Goal: Information Seeking & Learning: Check status

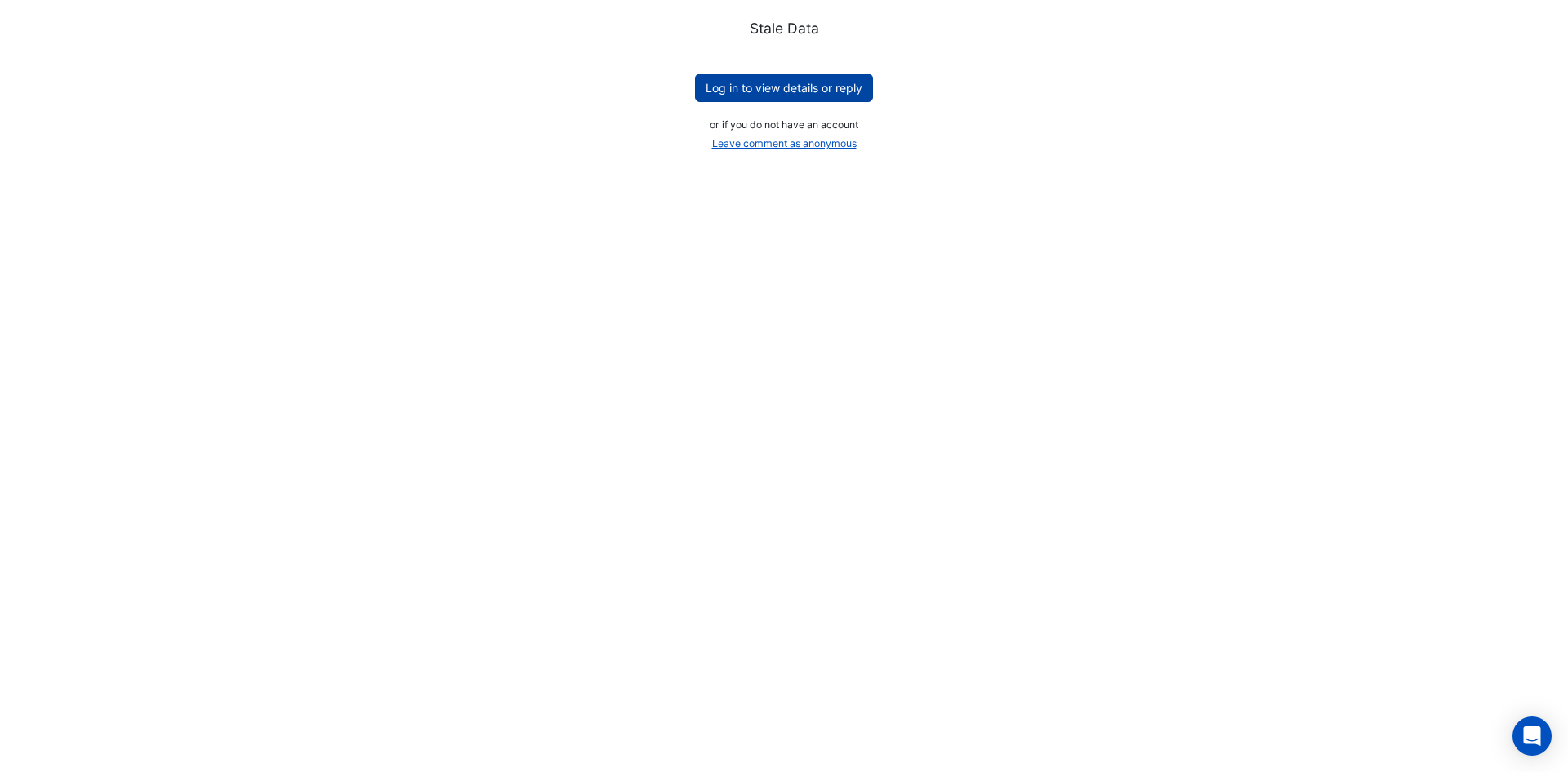
click at [722, 84] on button "Log in to view details or reply" at bounding box center [784, 87] width 178 height 28
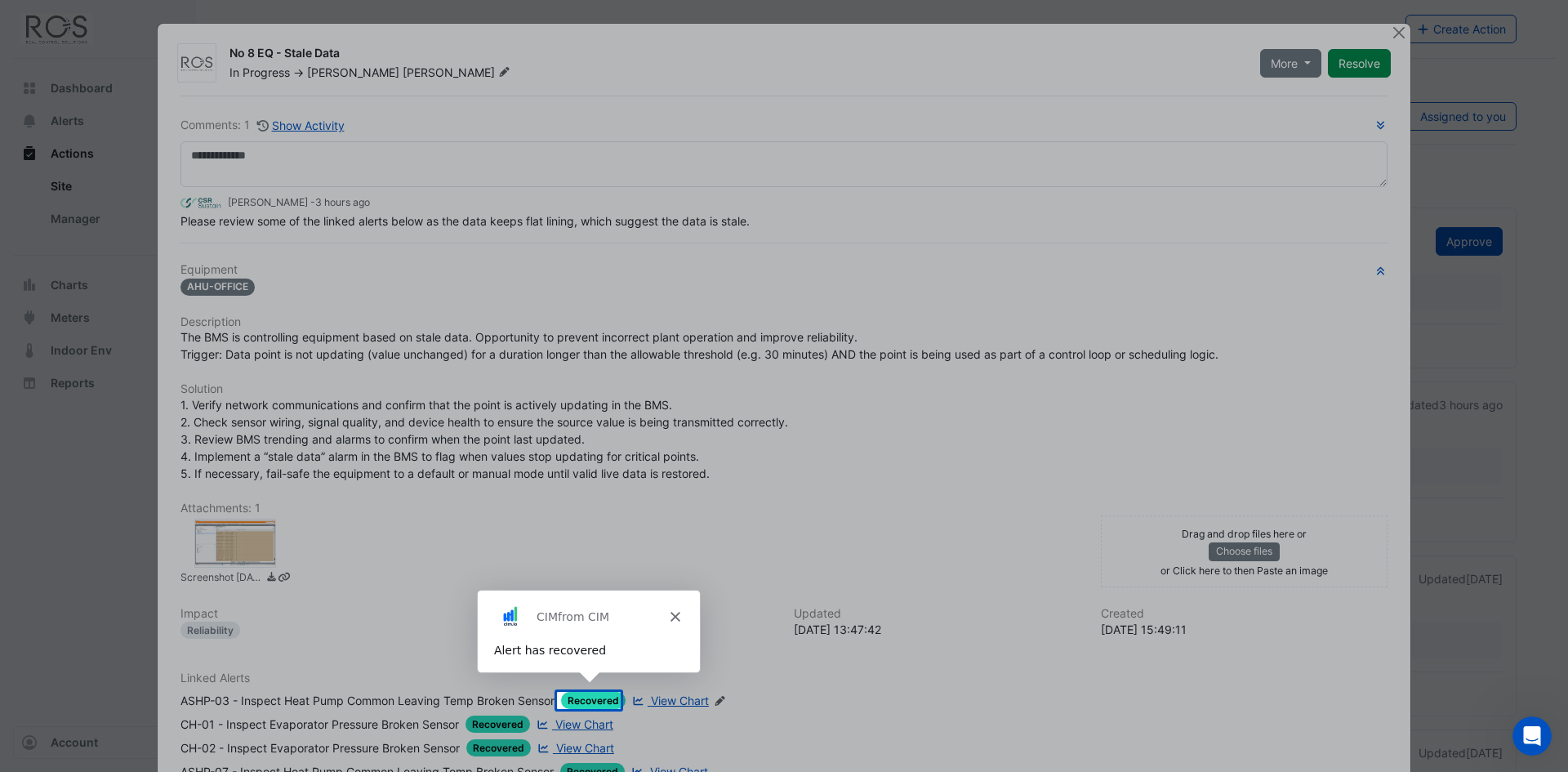
click at [674, 611] on icon "Close" at bounding box center [675, 616] width 10 height 10
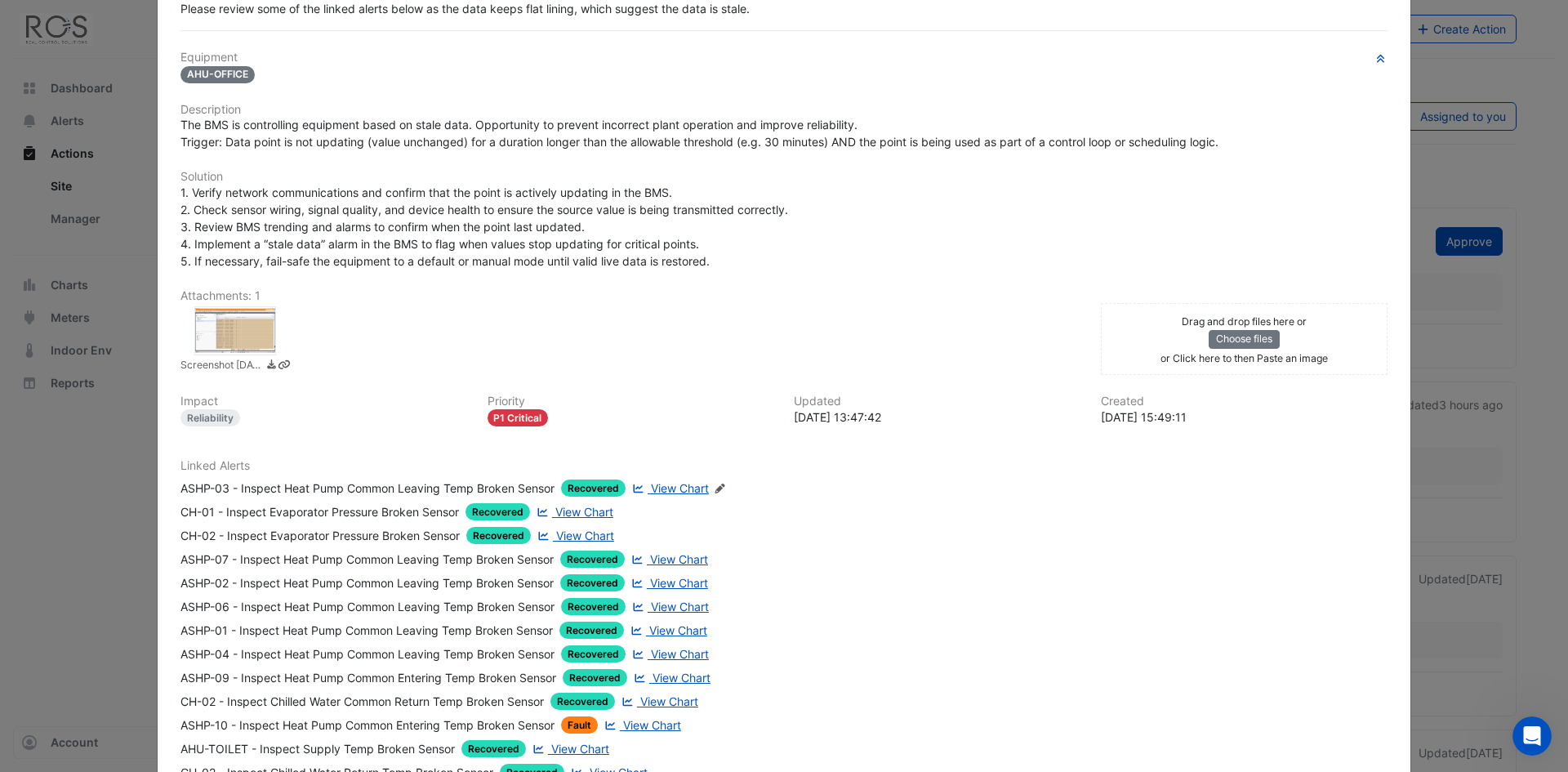
scroll to position [245, 0]
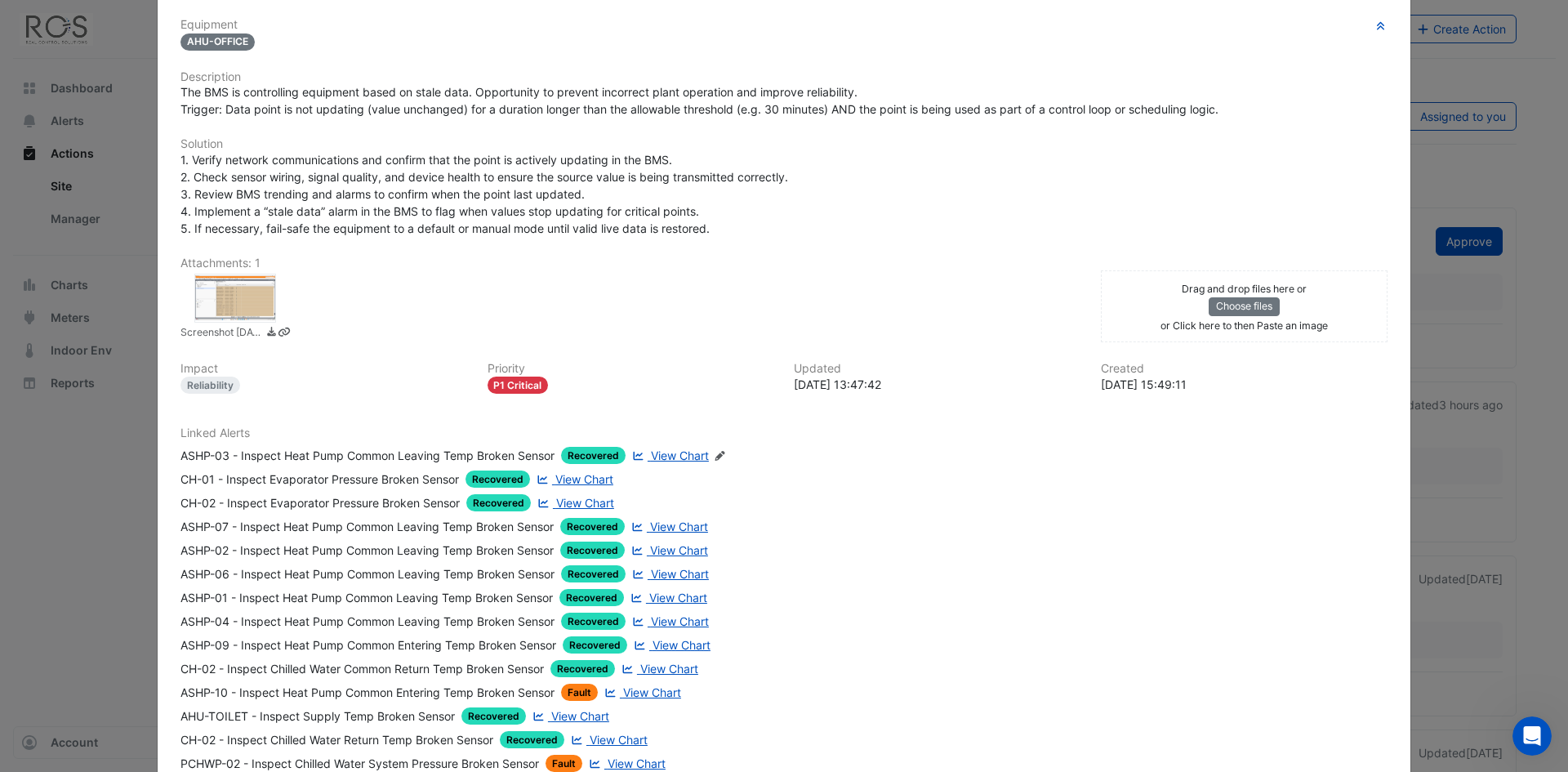
click at [674, 457] on span "View Chart" at bounding box center [680, 455] width 58 height 14
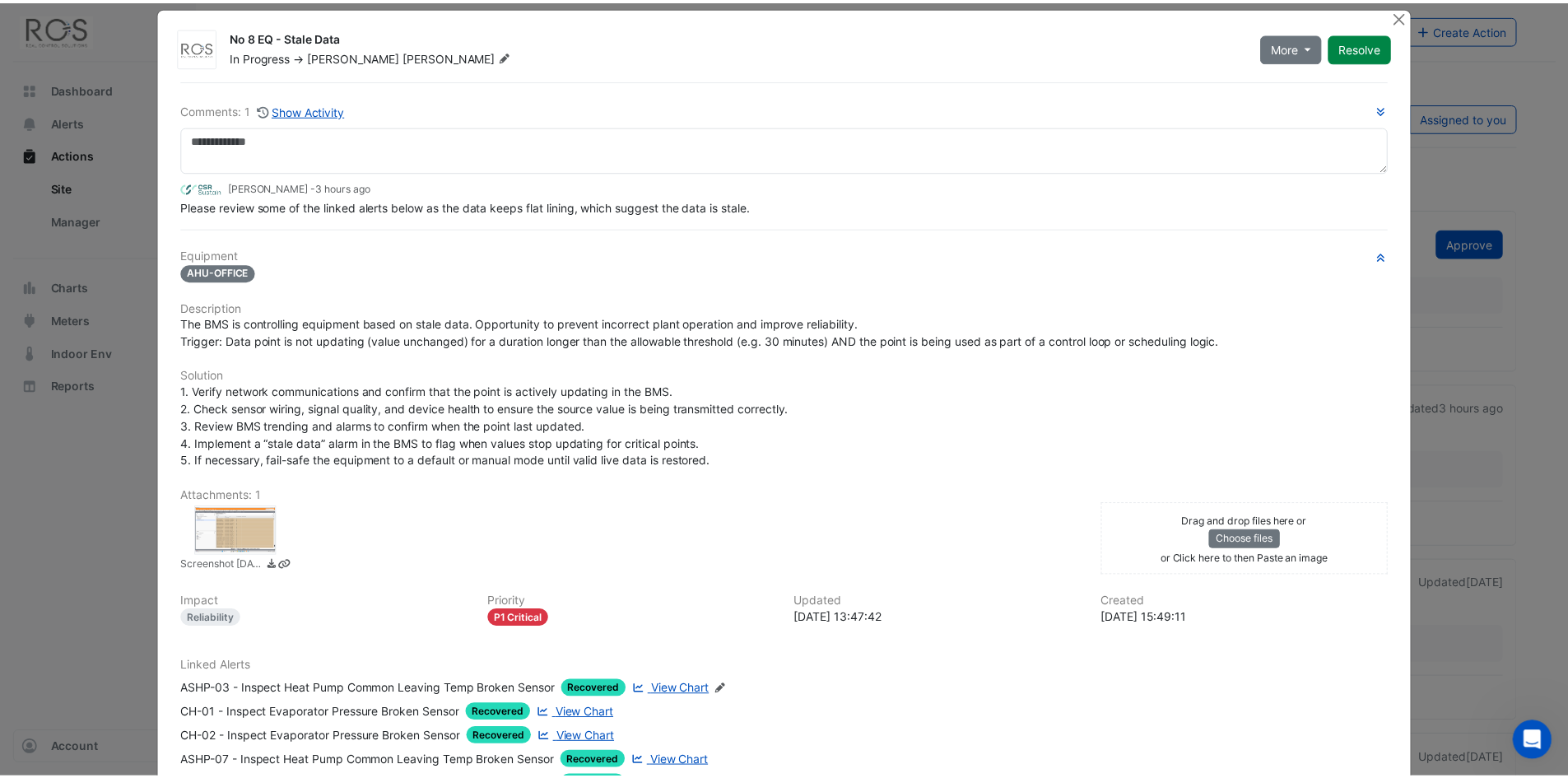
scroll to position [0, 0]
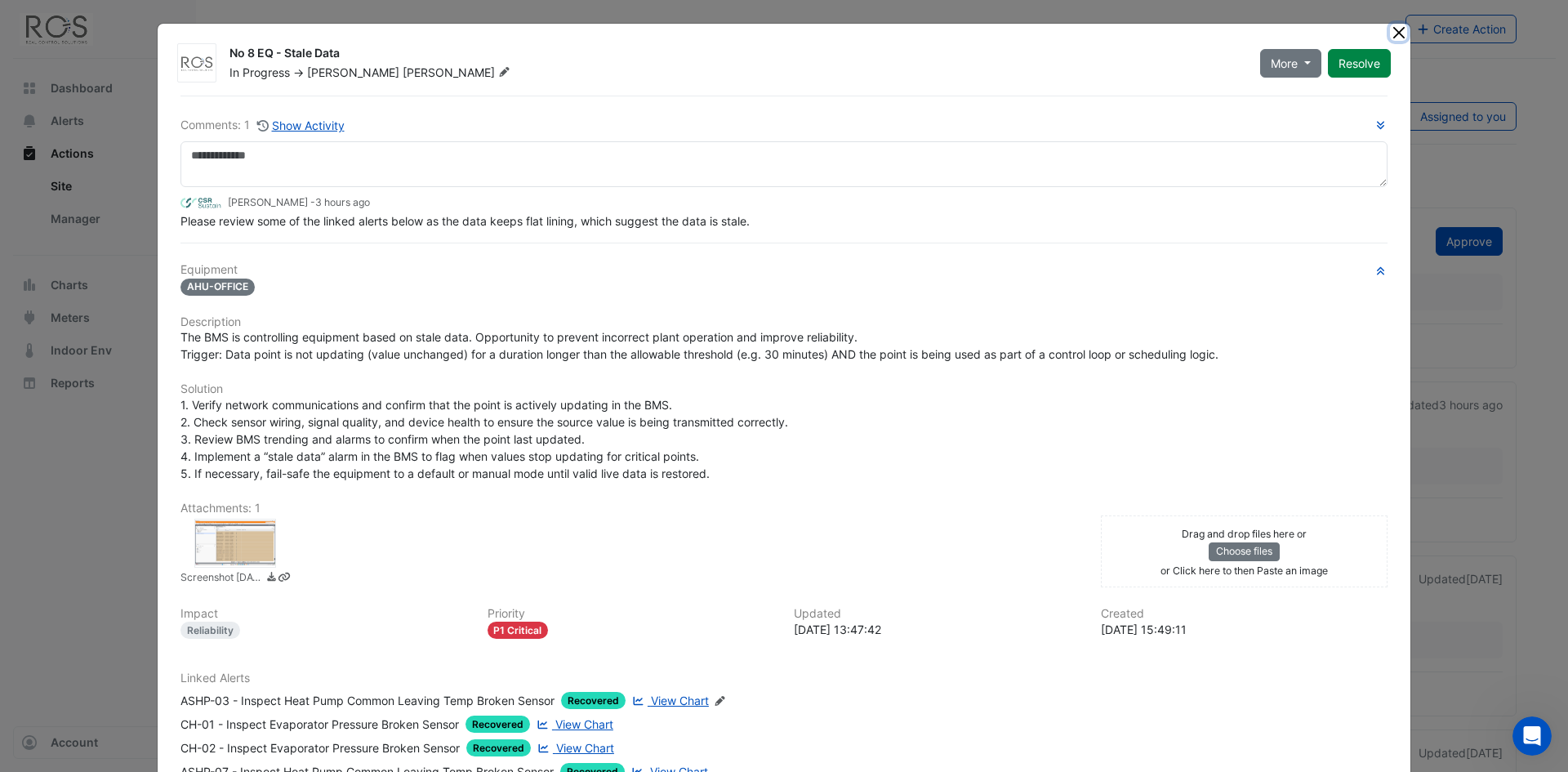
click at [1392, 32] on button "Close" at bounding box center [1398, 31] width 17 height 17
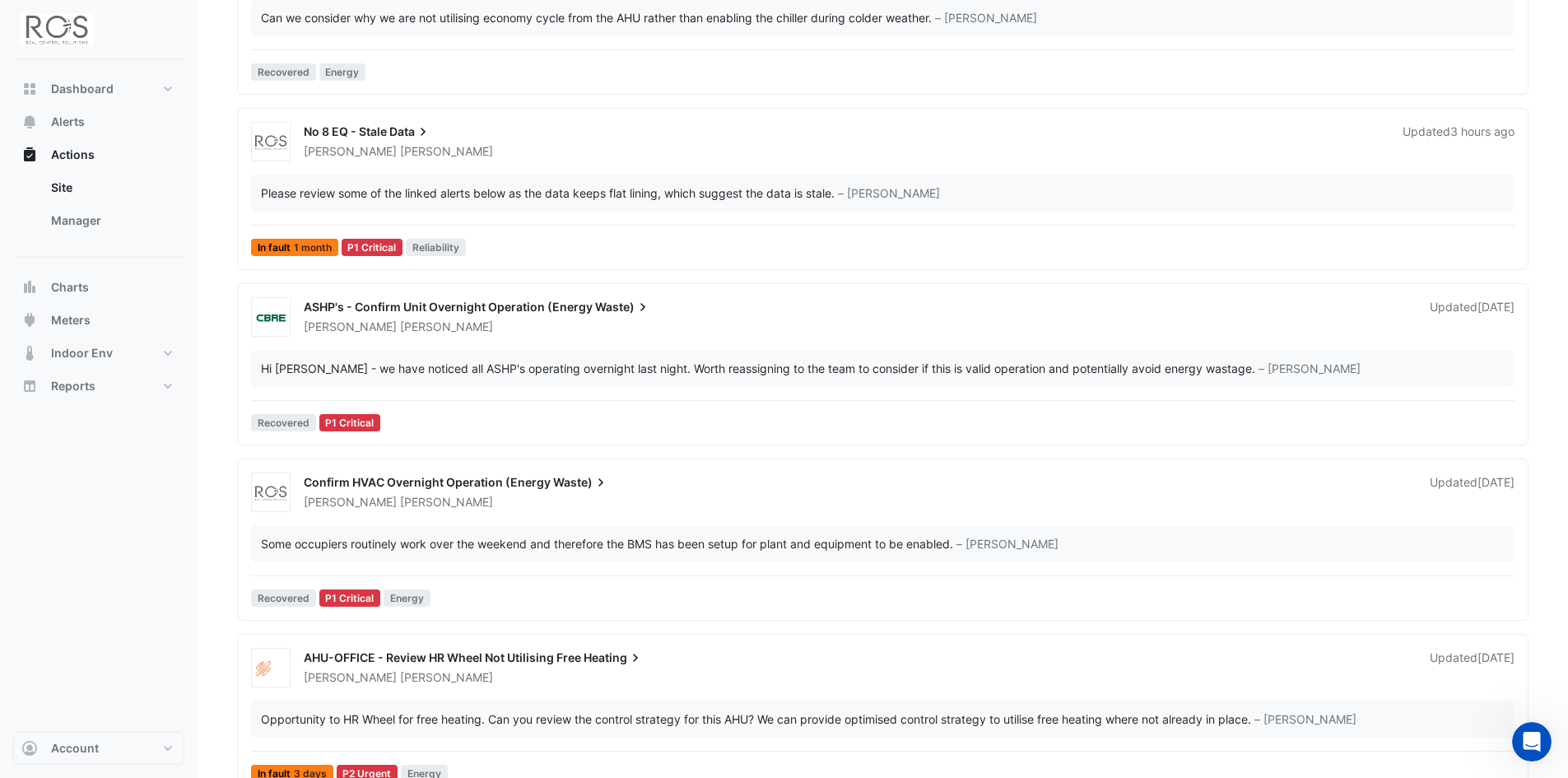
scroll to position [246, 0]
